Goal: Information Seeking & Learning: Check status

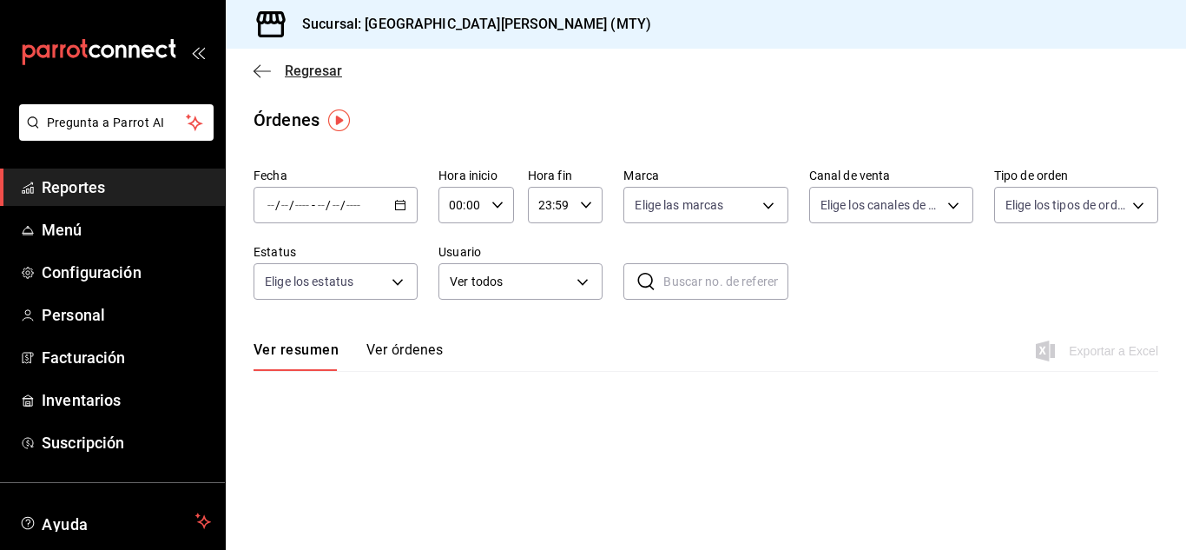
click at [323, 75] on span "Regresar" at bounding box center [313, 71] width 57 height 16
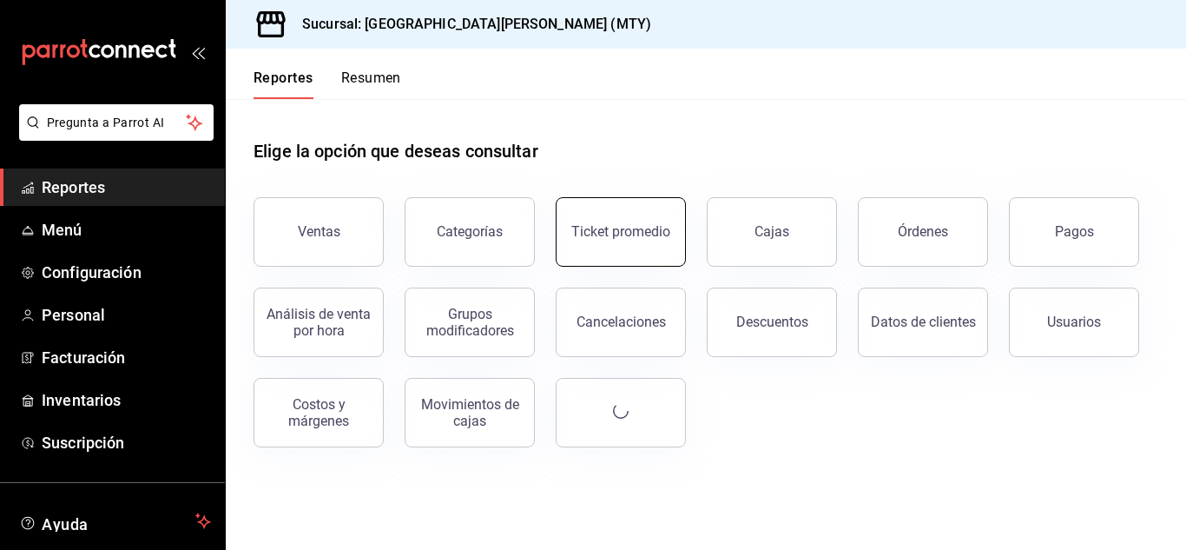
click at [615, 234] on div "Ticket promedio" at bounding box center [620, 231] width 99 height 16
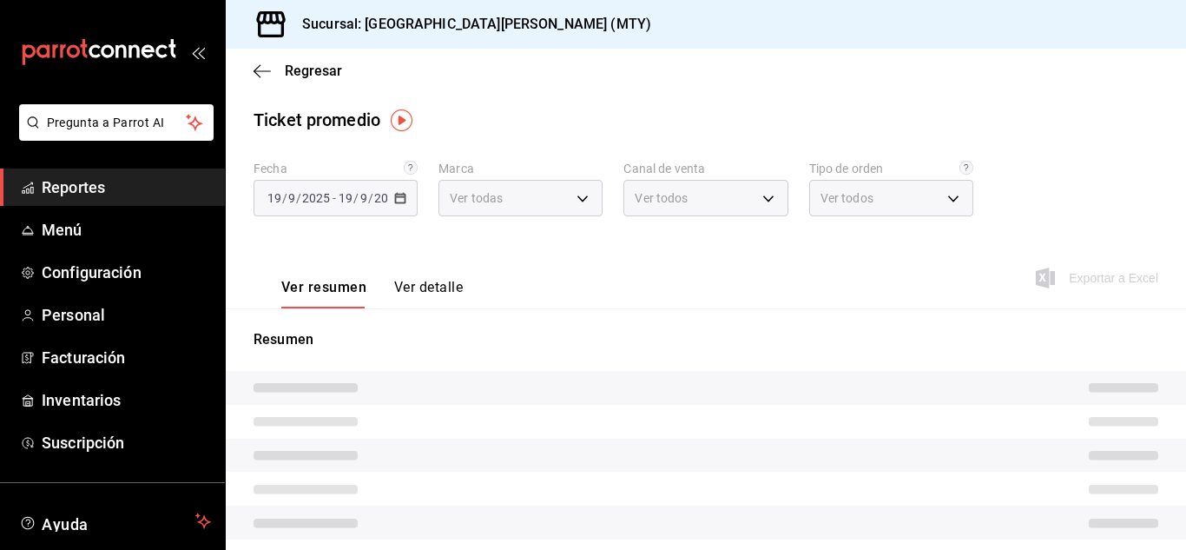
type input "993182a7-2c84-4ec8-9ef4-4438dae30c02"
type input "PARROT,UBER_EATS,RAPPI,DIDI_FOOD,ONLINE"
type input "96359a79-f33f-45b3-934b-2867b65d345c,c6fcd88e-9977-4e7e-951e-e2b9f3ed99d5,482ce…"
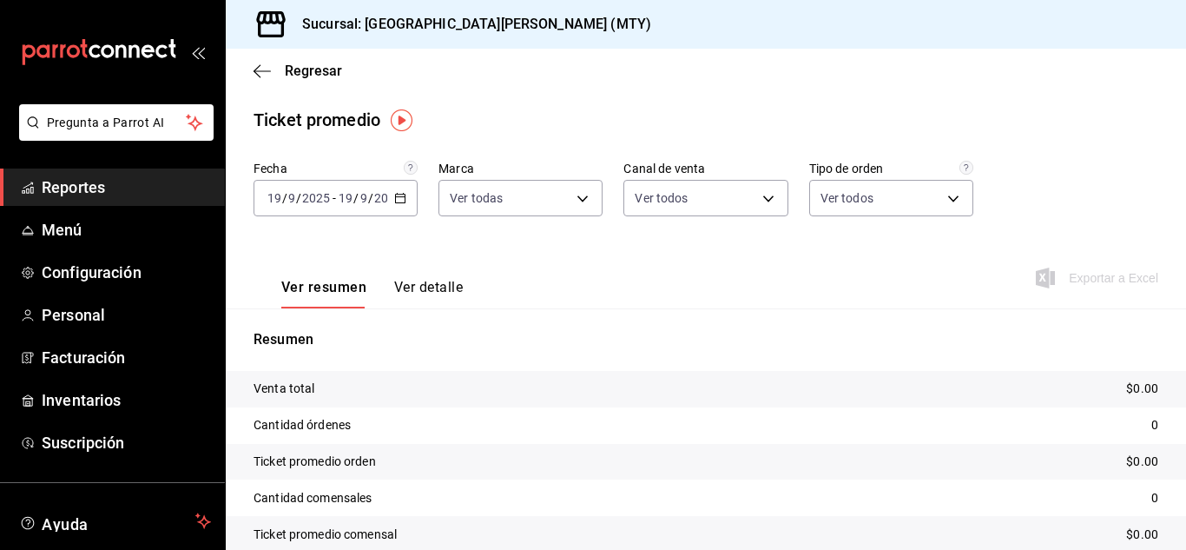
click at [397, 194] on \(Stroke\) "button" at bounding box center [397, 193] width 1 height 1
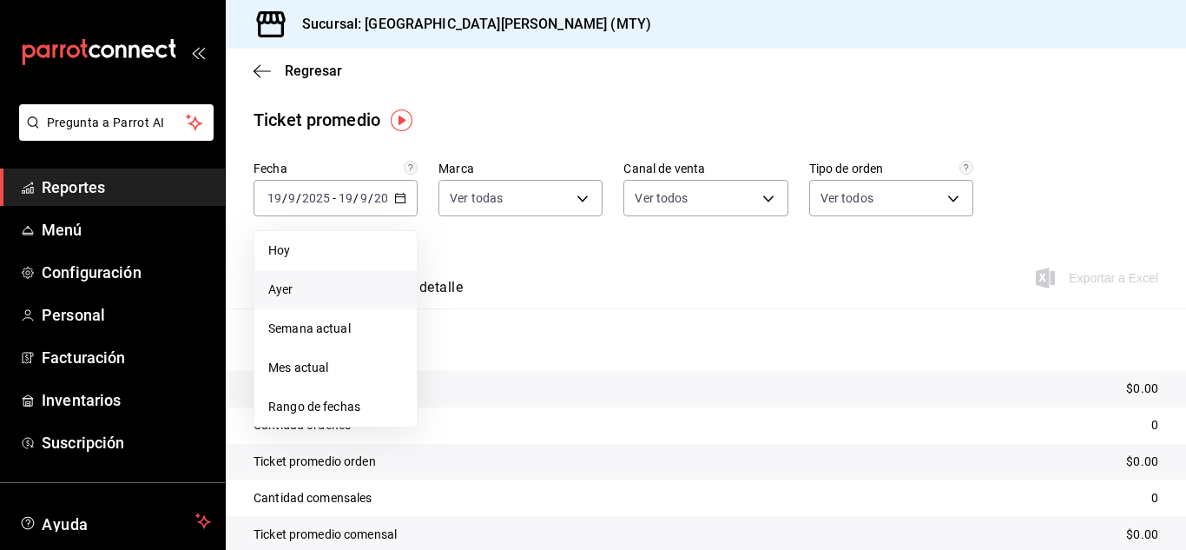
click at [307, 289] on span "Ayer" at bounding box center [335, 289] width 135 height 18
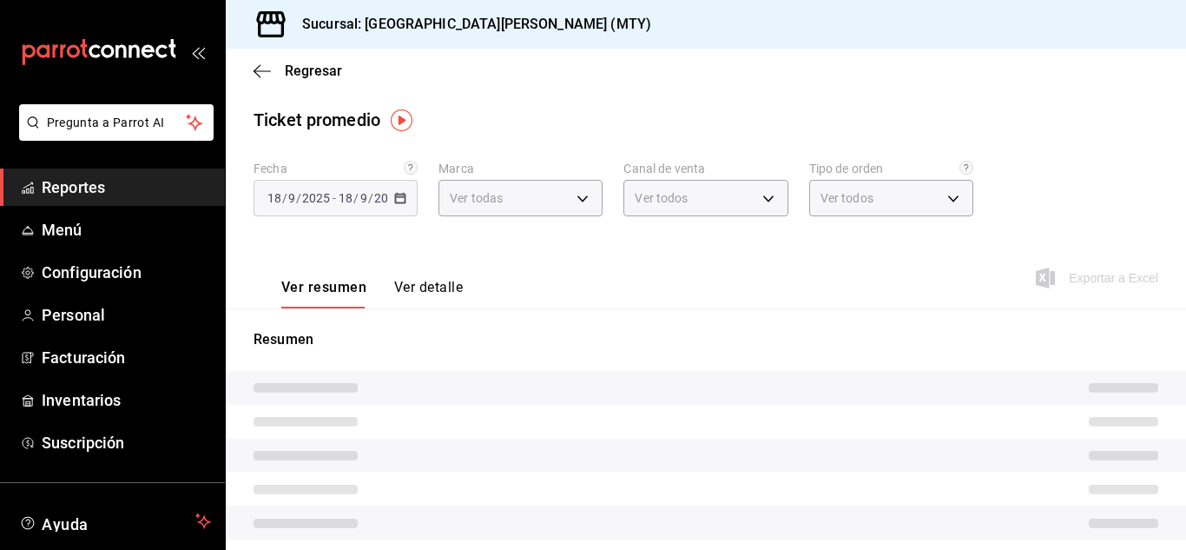
click at [411, 283] on button "Ver detalle" at bounding box center [428, 294] width 69 height 30
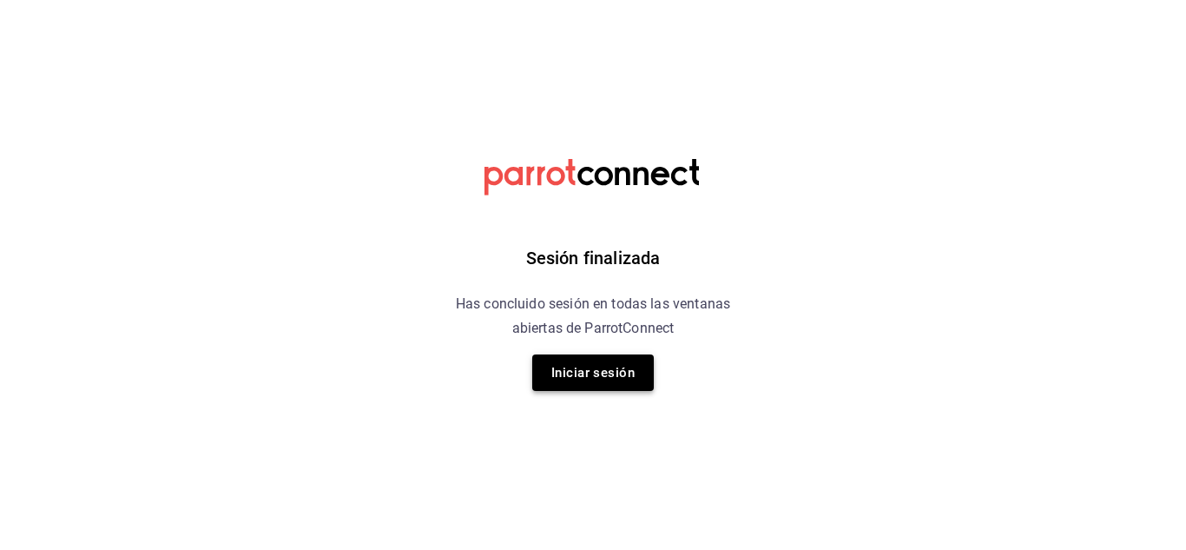
click at [596, 384] on button "Iniciar sesión" at bounding box center [593, 372] width 122 height 36
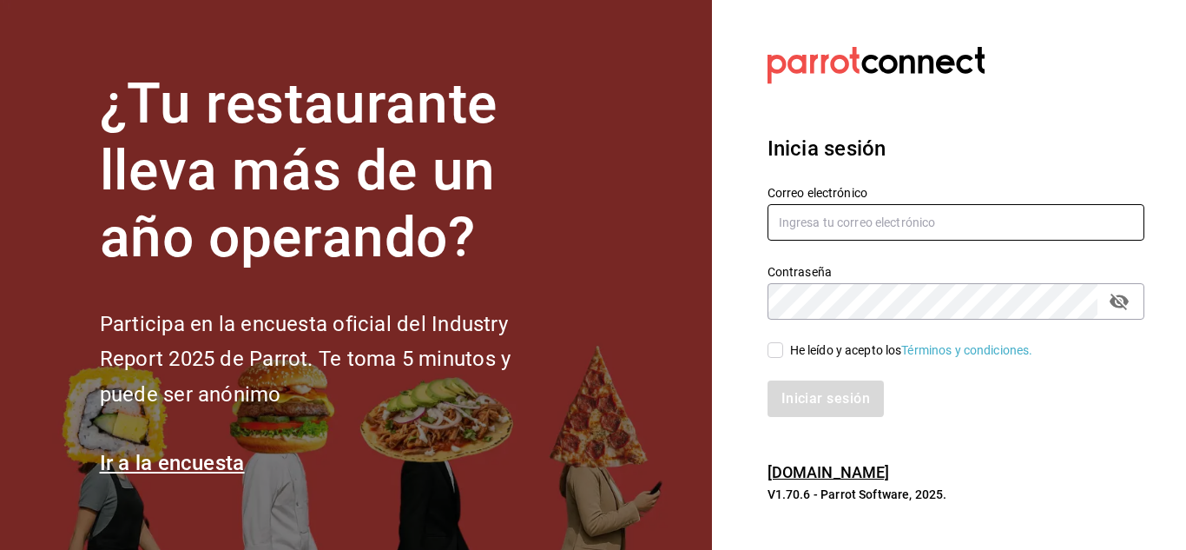
type input "Aranza@sanjuangrill.com"
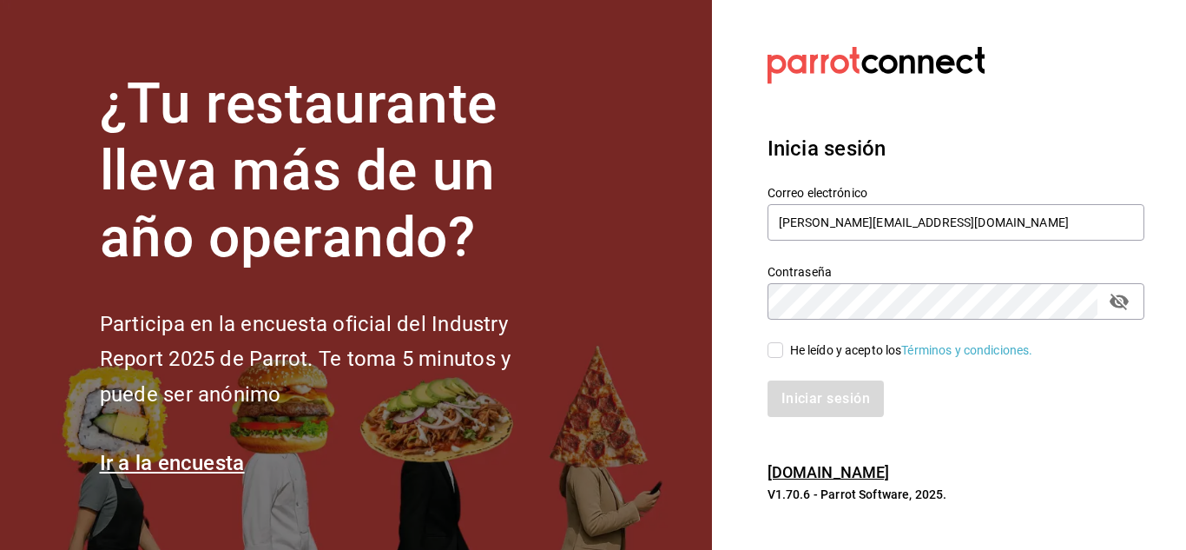
click at [776, 352] on input "He leído y acepto los Términos y condiciones." at bounding box center [775, 350] width 16 height 16
checkbox input "true"
click at [804, 404] on button "Iniciar sesión" at bounding box center [826, 398] width 118 height 36
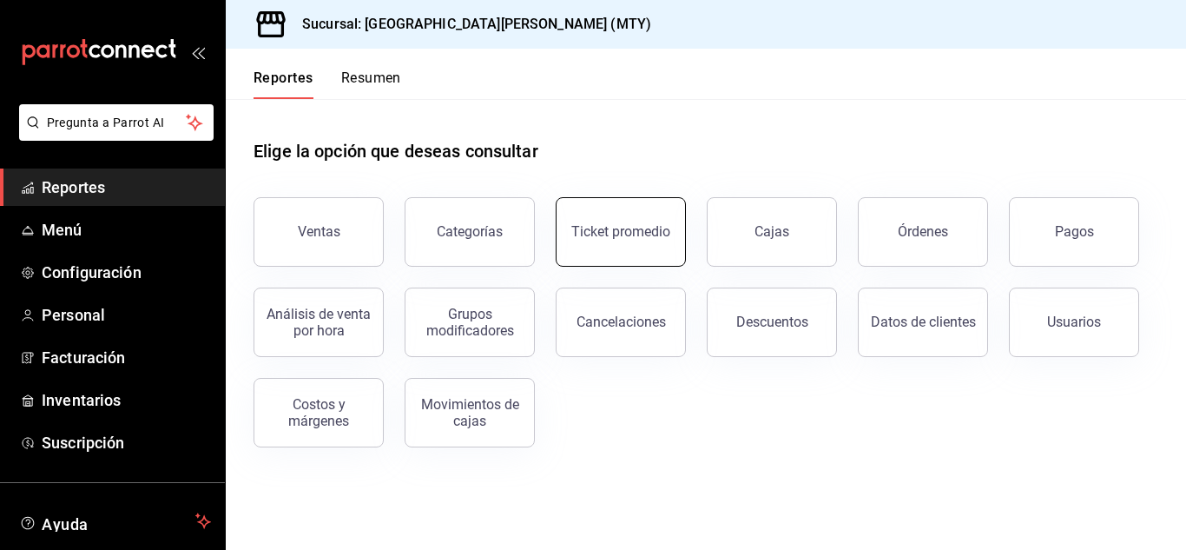
click at [659, 209] on button "Ticket promedio" at bounding box center [621, 231] width 130 height 69
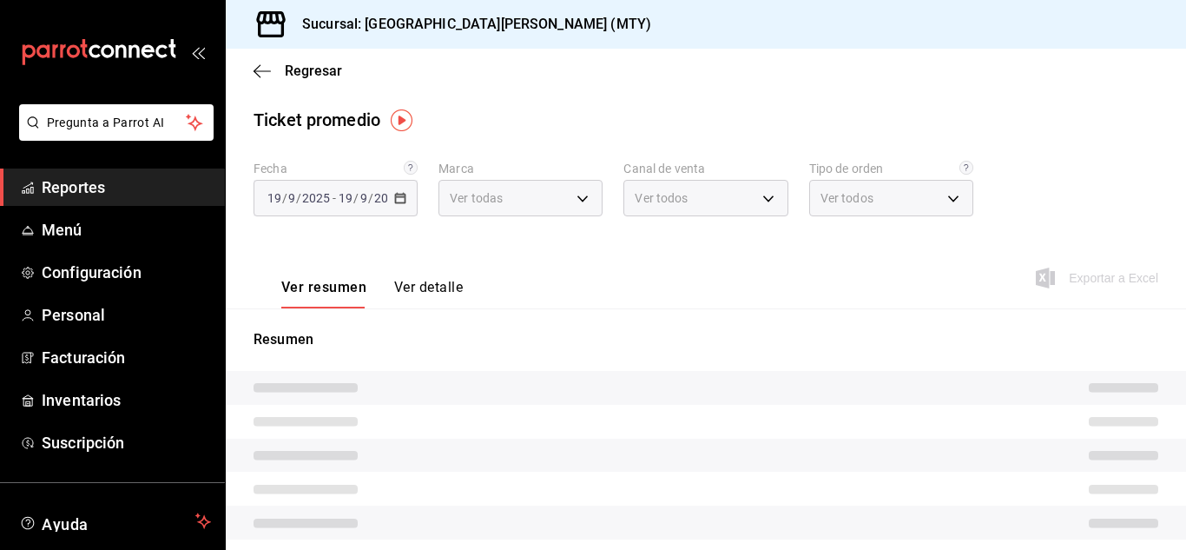
type input "993182a7-2c84-4ec8-9ef4-4438dae30c02"
type input "PARROT,UBER_EATS,RAPPI,DIDI_FOOD,ONLINE"
type input "96359a79-f33f-45b3-934b-2867b65d345c,c6fcd88e-9977-4e7e-951e-e2b9f3ed99d5,482ce…"
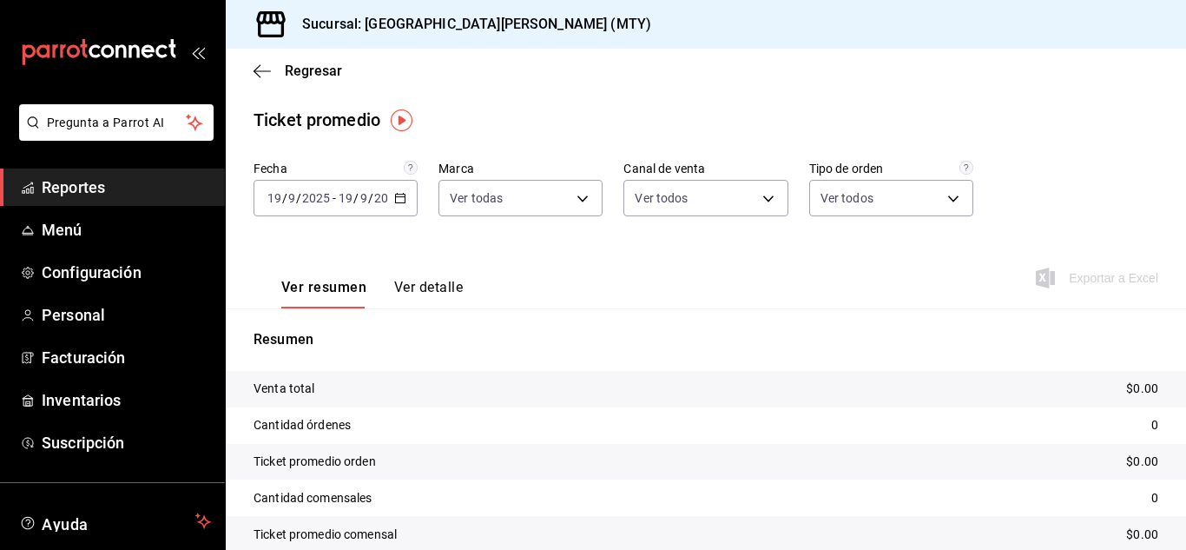
click at [392, 184] on div "[DATE] [DATE] - [DATE] [DATE]" at bounding box center [335, 198] width 164 height 36
click at [399, 196] on icon "button" at bounding box center [400, 198] width 12 height 12
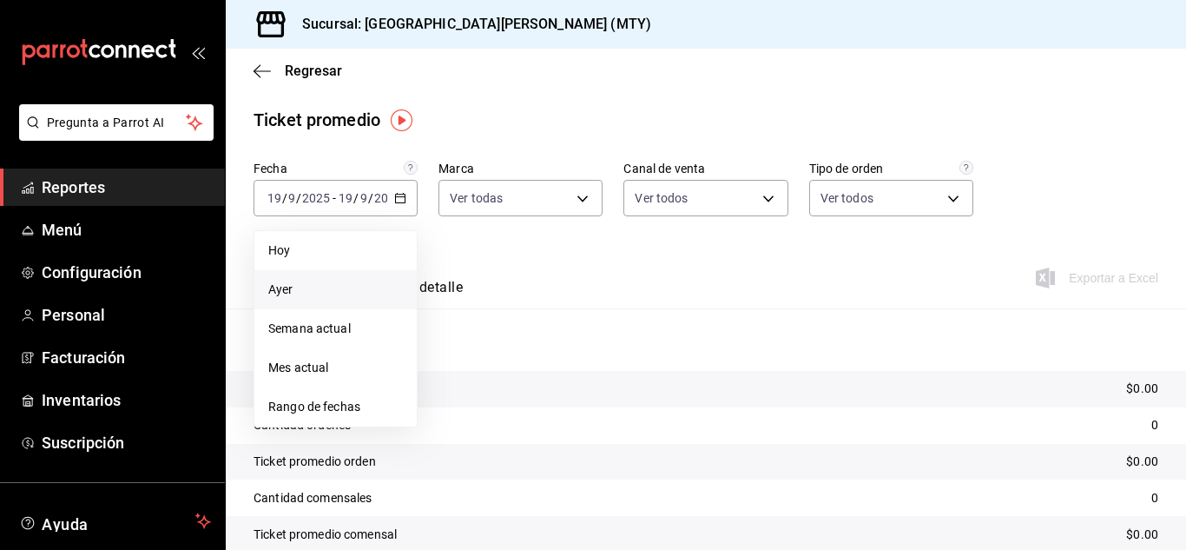
click at [335, 300] on li "Ayer" at bounding box center [335, 289] width 162 height 39
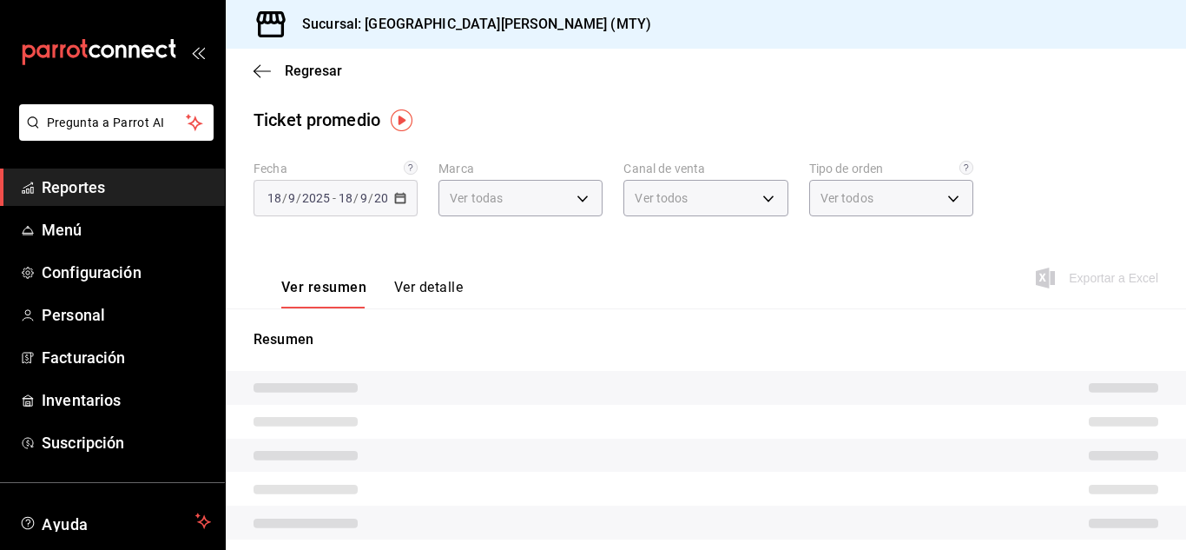
click at [425, 293] on button "Ver detalle" at bounding box center [428, 294] width 69 height 30
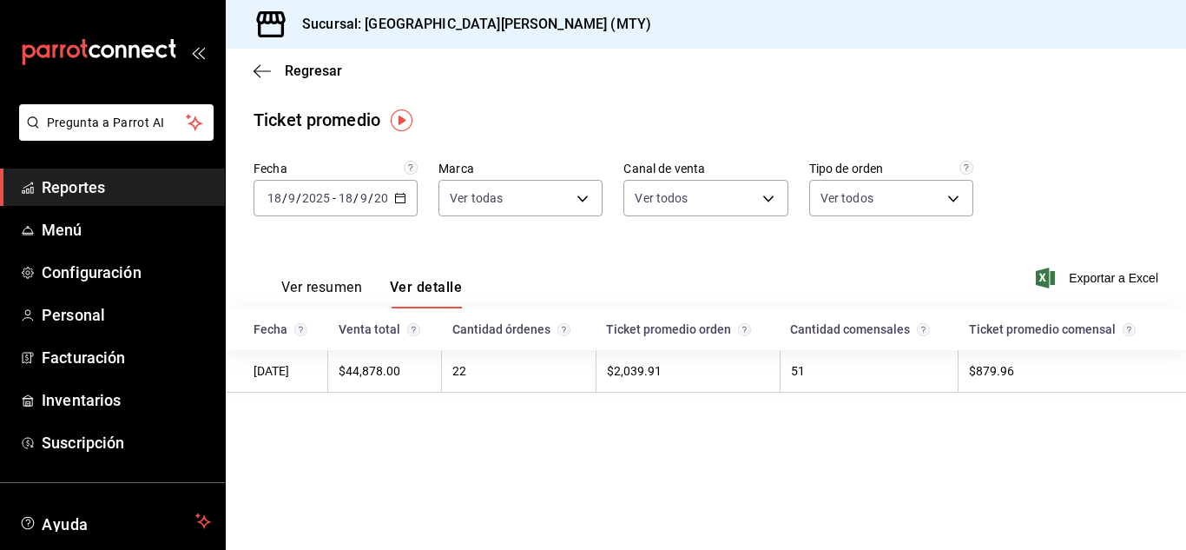
click at [395, 196] on icon "button" at bounding box center [400, 198] width 12 height 12
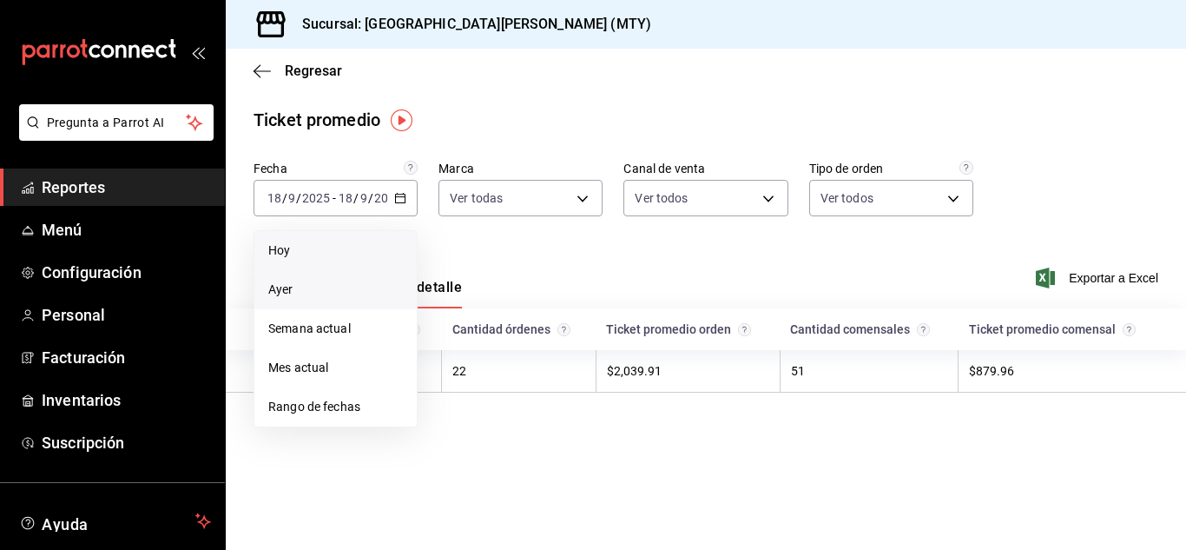
click at [290, 257] on span "Hoy" at bounding box center [335, 250] width 135 height 18
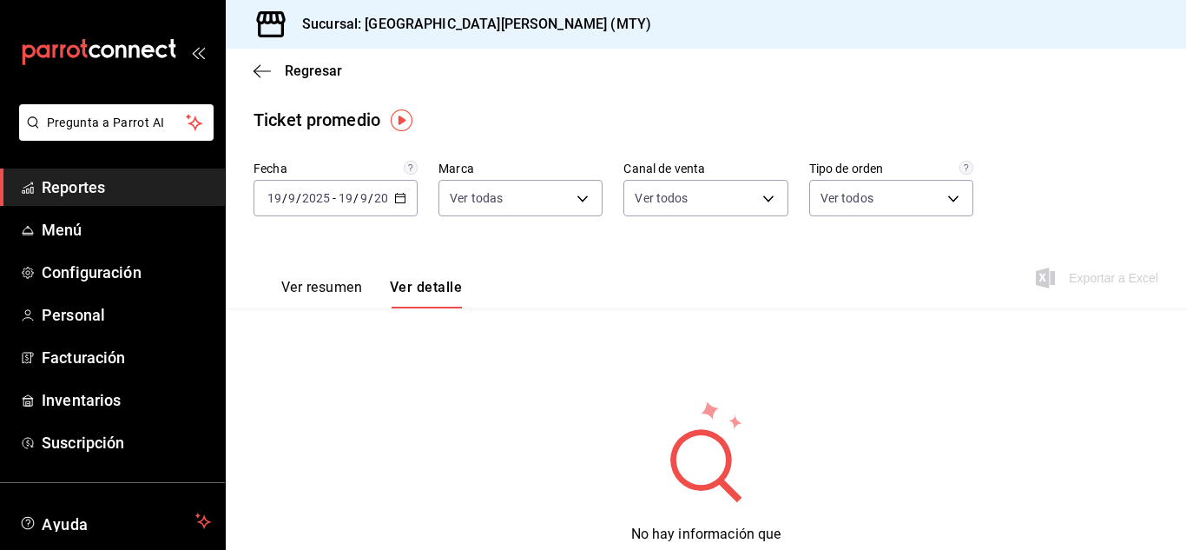
click at [406, 201] on div "[DATE] [DATE] - [DATE] [DATE]" at bounding box center [335, 198] width 164 height 36
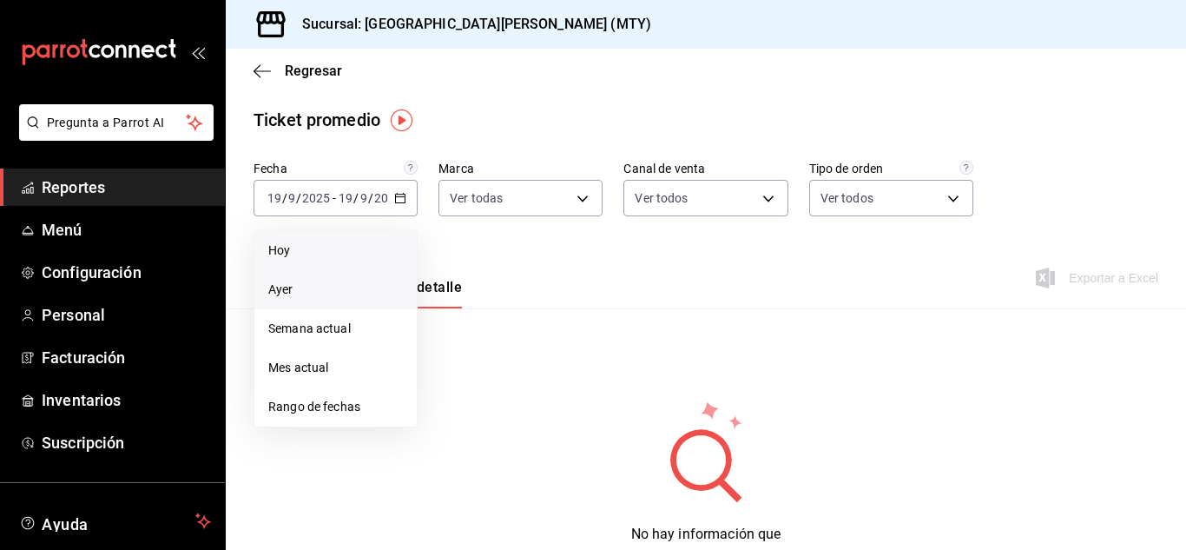
click at [305, 285] on span "Ayer" at bounding box center [335, 289] width 135 height 18
